Goal: Task Accomplishment & Management: Manage account settings

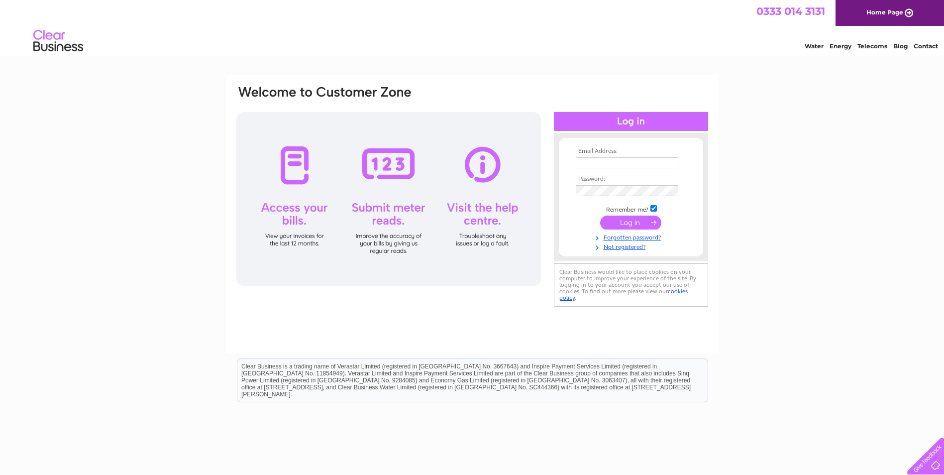
type input "ahendry@tjl.com"
click at [628, 217] on input "submit" at bounding box center [630, 223] width 61 height 14
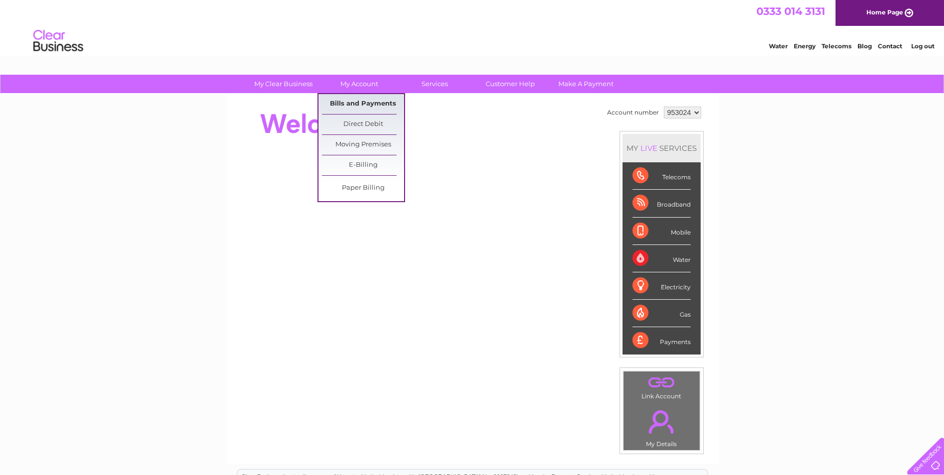
click at [369, 102] on link "Bills and Payments" at bounding box center [363, 104] width 82 height 20
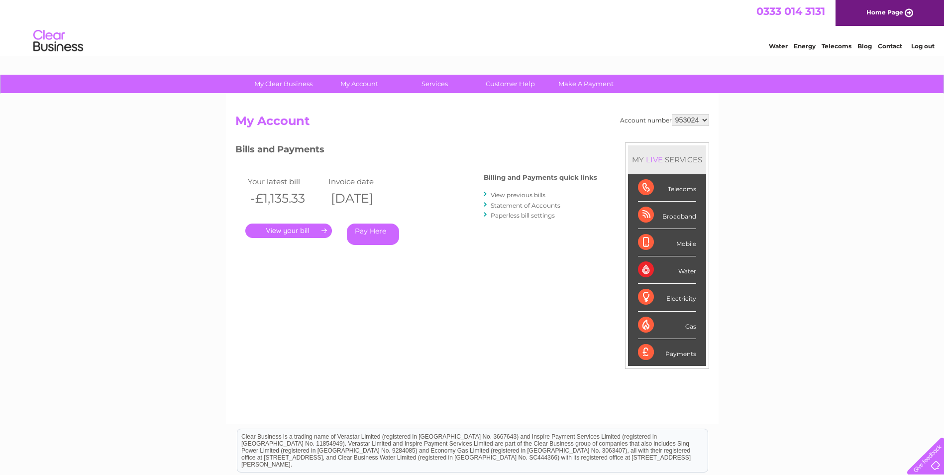
drag, startPoint x: 685, startPoint y: 118, endPoint x: 685, endPoint y: 126, distance: 8.0
click at [685, 118] on select "953024 966413 969075 995059" at bounding box center [690, 120] width 37 height 12
select select "966413"
click at [672, 114] on select "953024 966413 969075 995059" at bounding box center [690, 120] width 37 height 12
click at [689, 116] on select "953024 966413 969075 995059" at bounding box center [690, 120] width 37 height 12
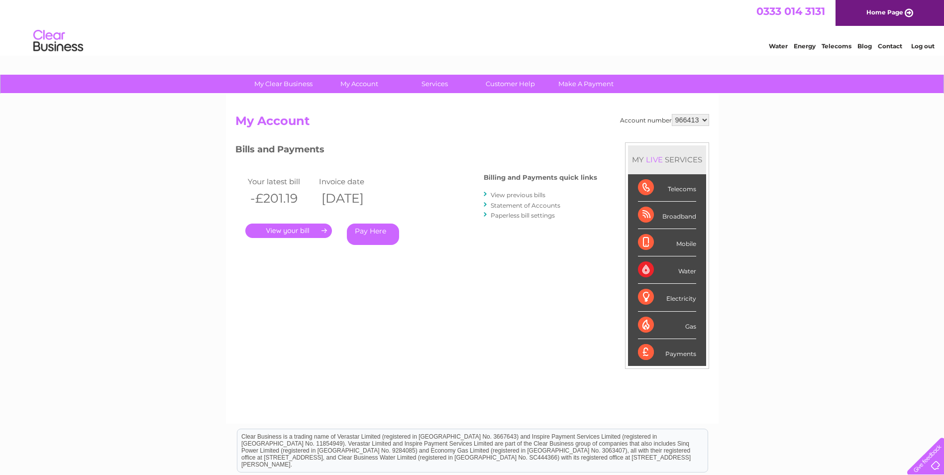
select select "969075"
click at [672, 114] on select "953024 966413 969075 995059" at bounding box center [690, 120] width 37 height 12
click at [320, 224] on link "." at bounding box center [288, 230] width 87 height 14
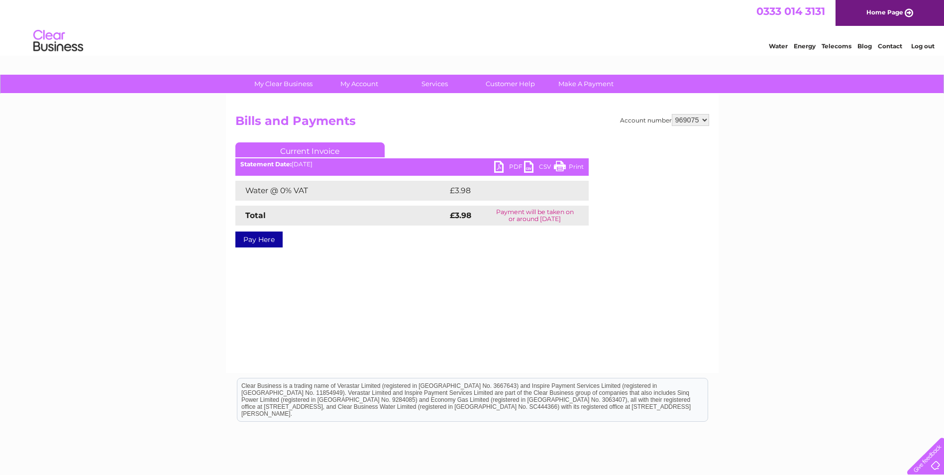
click at [502, 165] on link "PDF" at bounding box center [509, 168] width 30 height 14
